Goal: Task Accomplishment & Management: Complete application form

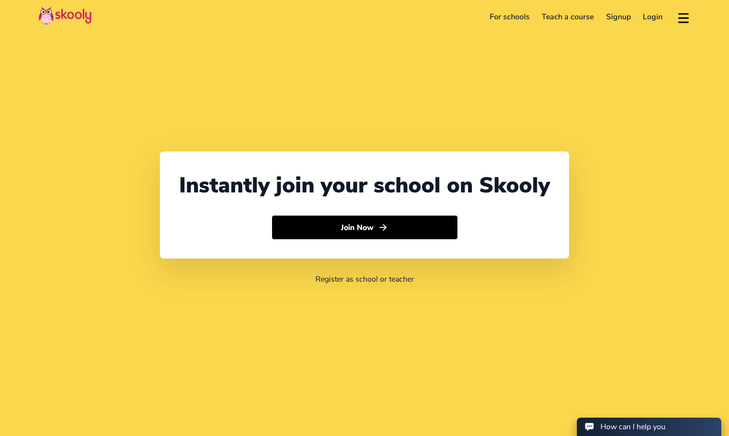
select select "61"
select select "[GEOGRAPHIC_DATA]"
select select "[GEOGRAPHIC_DATA]/[GEOGRAPHIC_DATA]"
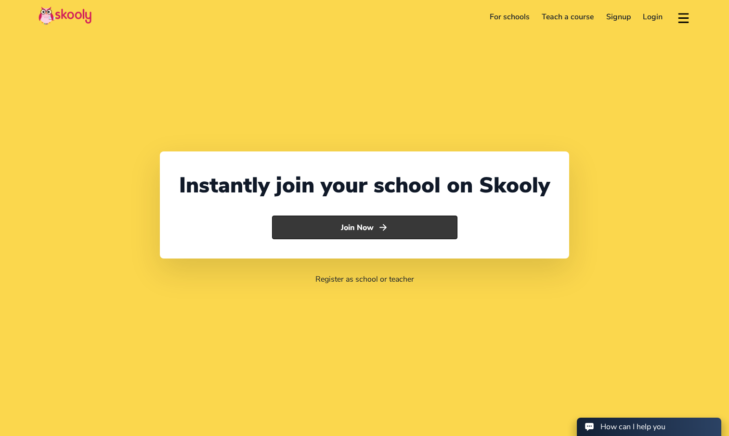
click at [358, 225] on button "Join Now" at bounding box center [365, 227] width 186 height 24
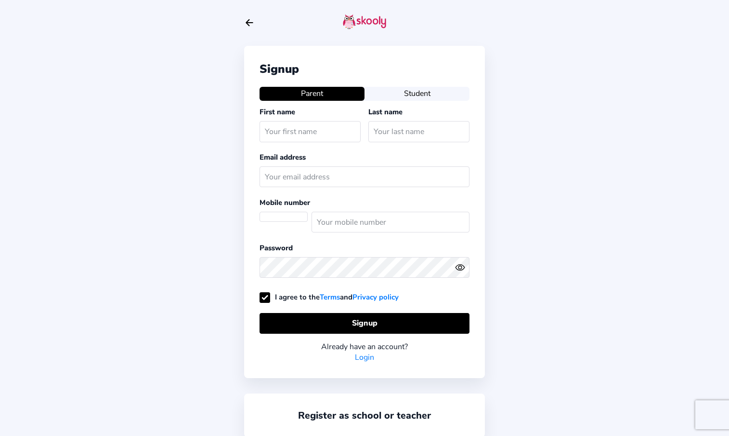
select select "AU"
type input "[PERSON_NAME]"
click at [395, 134] on input "text" at bounding box center [419, 131] width 101 height 21
type input "[PERSON_NAME]"
click at [311, 133] on input "[PERSON_NAME]" at bounding box center [310, 131] width 101 height 21
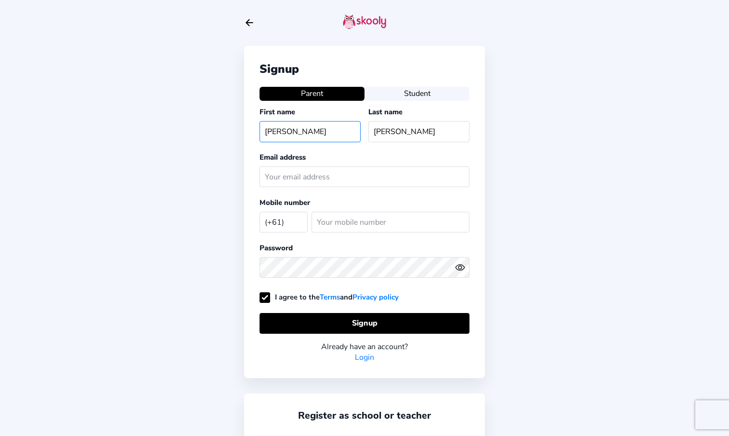
click at [311, 133] on input "[PERSON_NAME]" at bounding box center [310, 131] width 101 height 21
type input "Kapi"
click at [389, 133] on input "[PERSON_NAME]" at bounding box center [419, 131] width 101 height 21
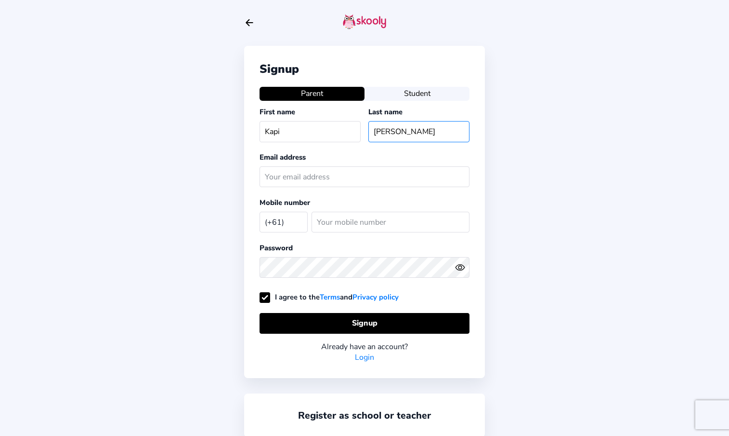
click at [389, 133] on input "[PERSON_NAME]" at bounding box center [419, 131] width 101 height 21
type input "Art Studio"
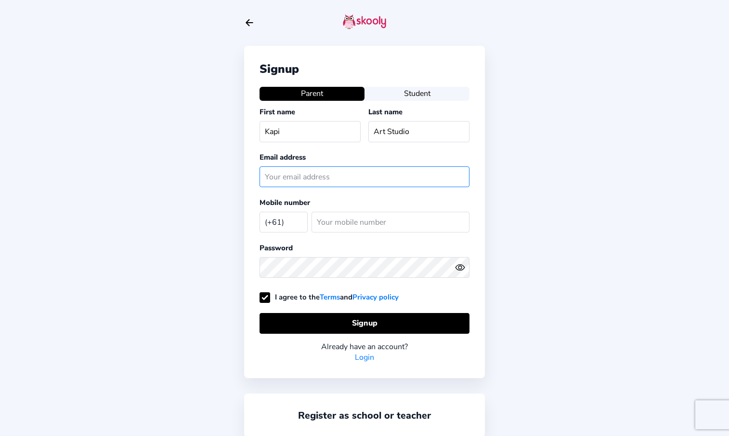
click at [348, 173] on input "text" at bounding box center [365, 176] width 210 height 21
type input "kapiartspace@gmail.co,"
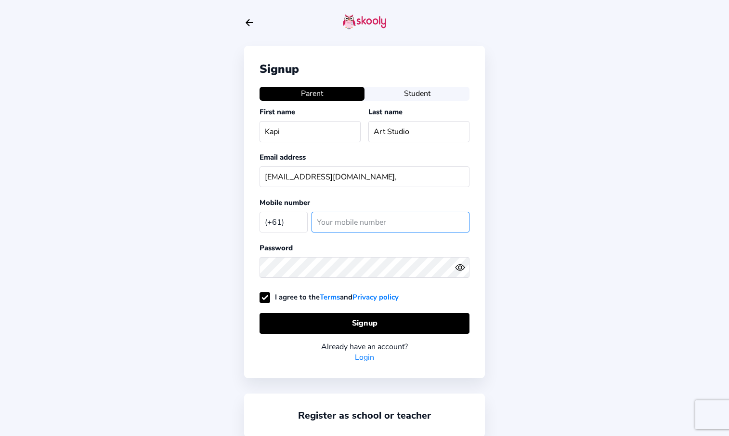
click at [330, 222] on input "number" at bounding box center [391, 222] width 158 height 21
type input "447358006"
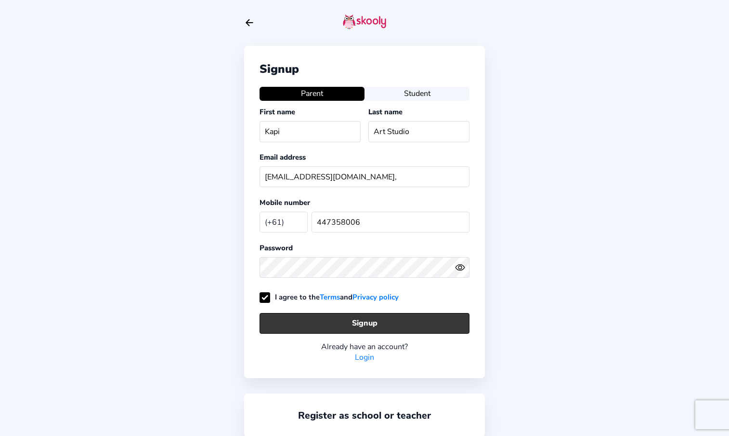
click at [339, 318] on button "Signup" at bounding box center [365, 323] width 210 height 21
